Goal: Navigation & Orientation: Find specific page/section

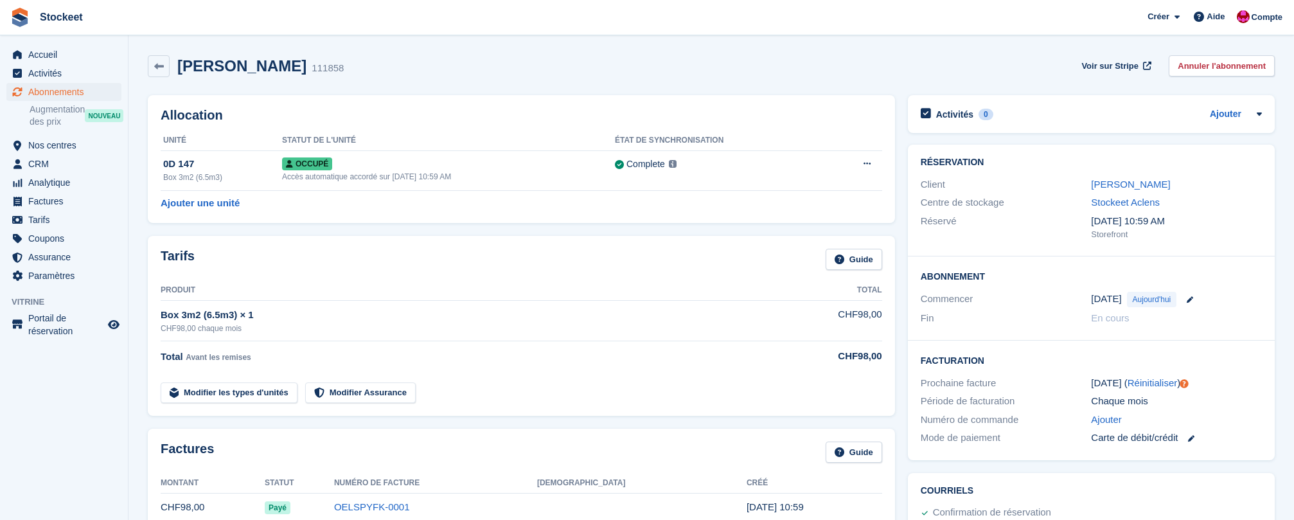
click at [57, 96] on span "Abonnements" at bounding box center [66, 92] width 77 height 18
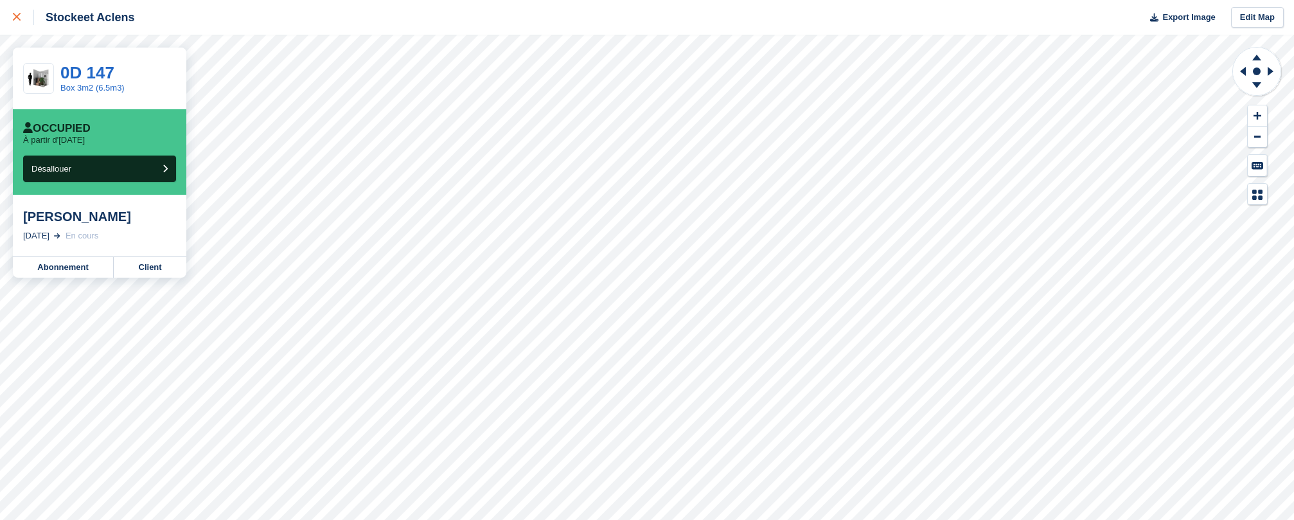
click at [20, 17] on icon at bounding box center [17, 17] width 8 height 8
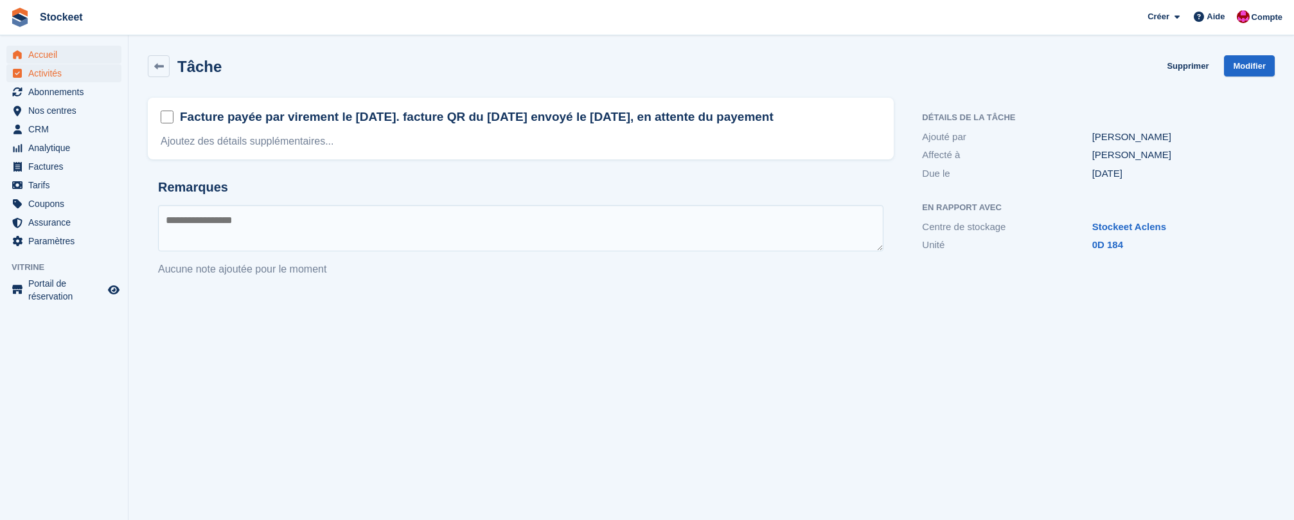
click at [48, 55] on span "Accueil" at bounding box center [66, 55] width 77 height 18
